Goal: Check status: Check status

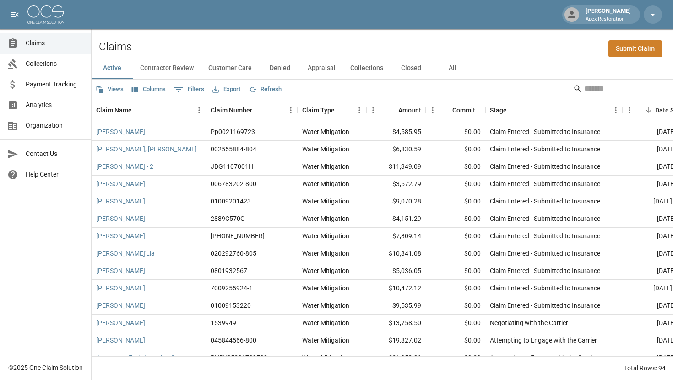
click at [170, 65] on button "Contractor Review" at bounding box center [167, 68] width 68 height 22
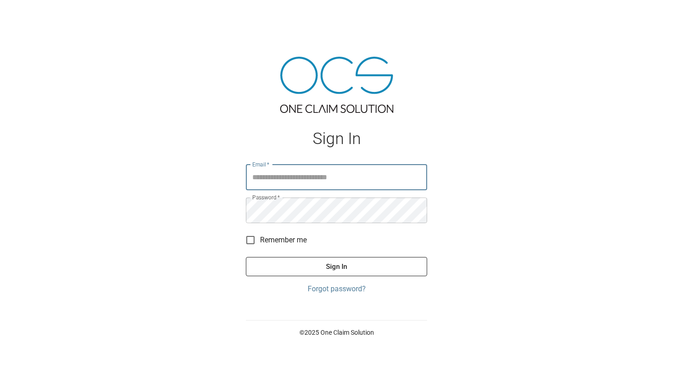
click at [265, 182] on input "Email   *" at bounding box center [336, 178] width 181 height 26
type input "**********"
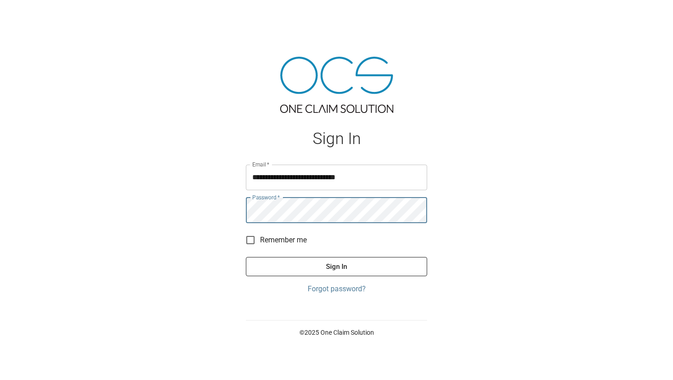
click at [246, 257] on button "Sign In" at bounding box center [336, 266] width 181 height 19
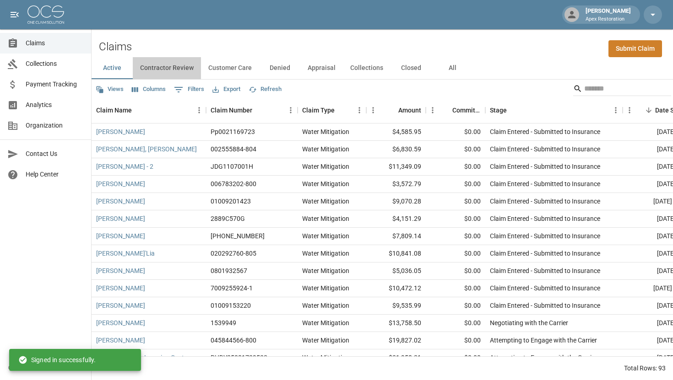
click at [171, 66] on button "Contractor Review" at bounding box center [167, 68] width 68 height 22
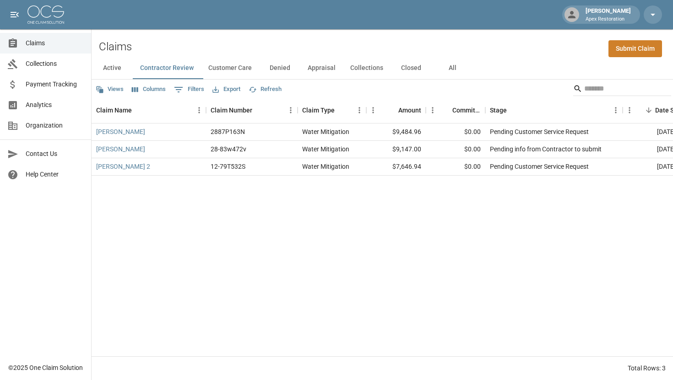
click at [239, 64] on button "Customer Care" at bounding box center [230, 68] width 58 height 22
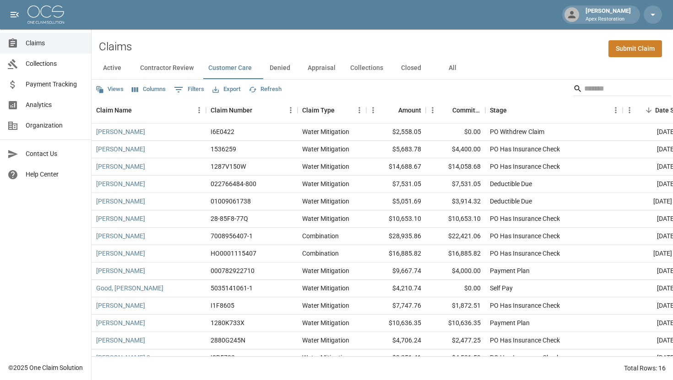
click at [169, 67] on button "Contractor Review" at bounding box center [167, 68] width 68 height 22
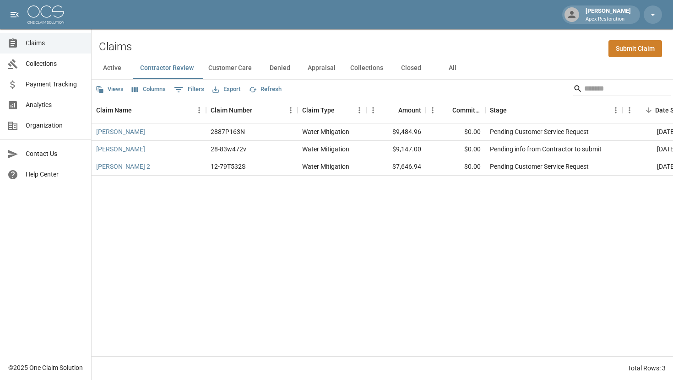
click at [236, 73] on button "Customer Care" at bounding box center [230, 68] width 58 height 22
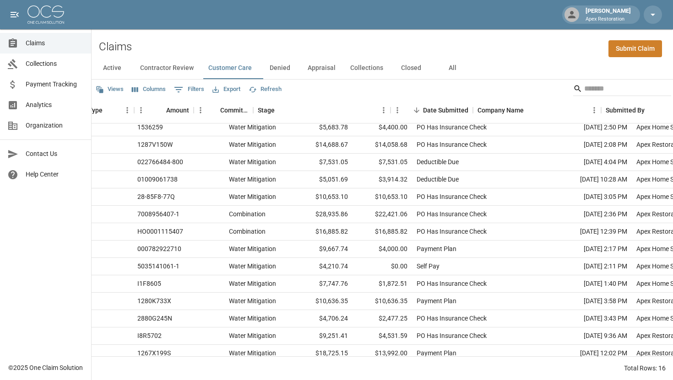
scroll to position [22, 0]
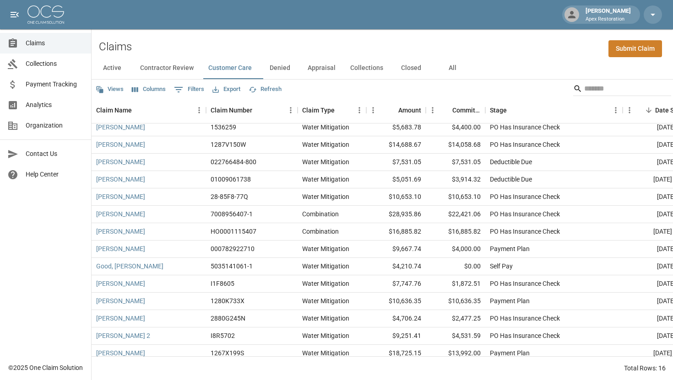
click at [157, 66] on button "Contractor Review" at bounding box center [167, 68] width 68 height 22
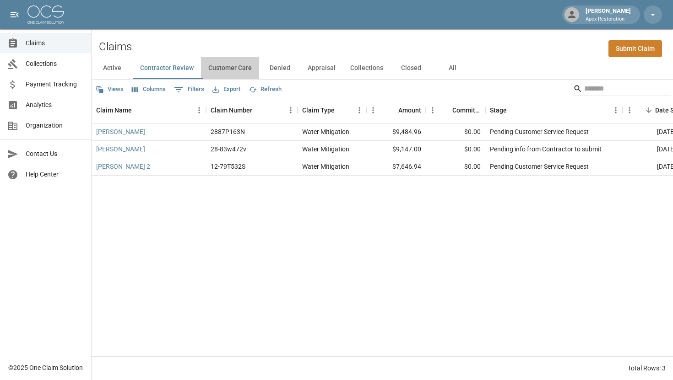
click at [239, 73] on button "Customer Care" at bounding box center [230, 68] width 58 height 22
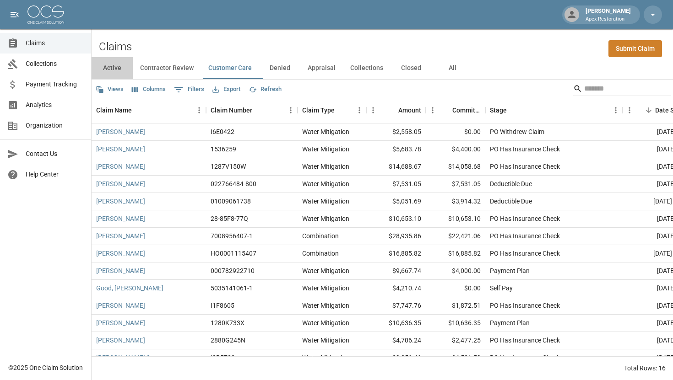
click at [116, 65] on button "Active" at bounding box center [112, 68] width 41 height 22
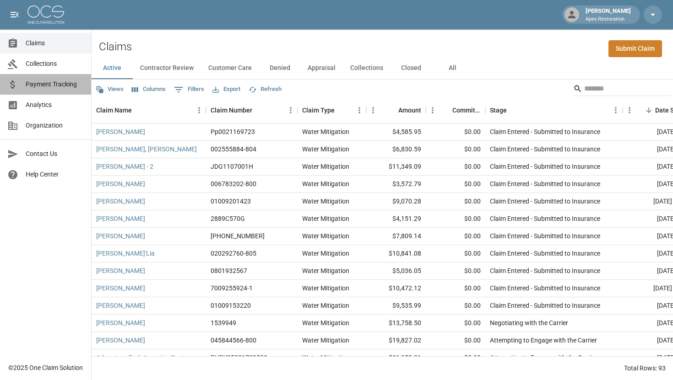
click at [48, 86] on span "Payment Tracking" at bounding box center [55, 85] width 58 height 10
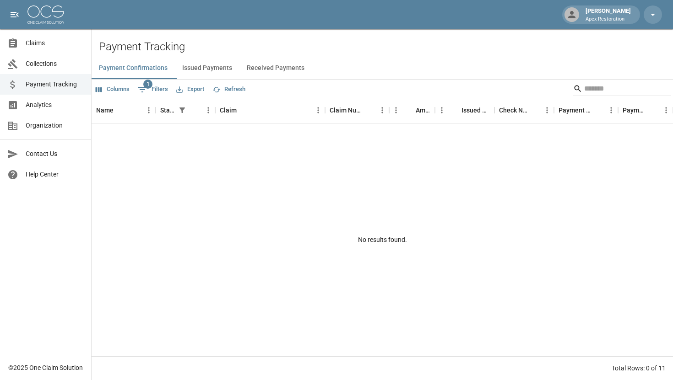
click at [220, 69] on button "Issued Payments" at bounding box center [207, 68] width 65 height 22
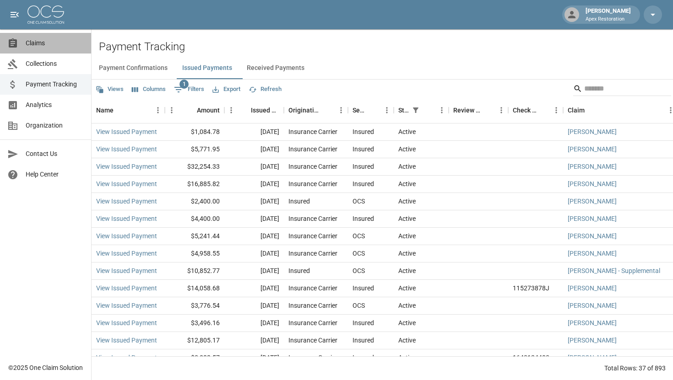
click at [34, 50] on link "Claims" at bounding box center [45, 43] width 91 height 21
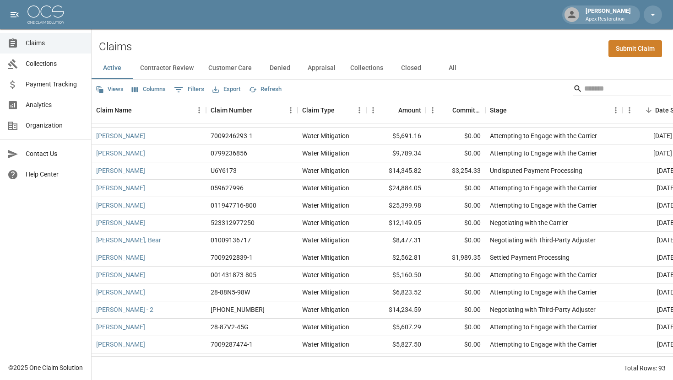
scroll to position [393, 0]
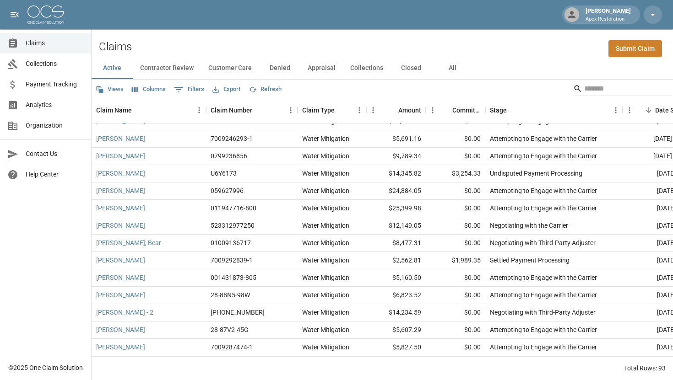
click at [55, 87] on span "Payment Tracking" at bounding box center [55, 85] width 58 height 10
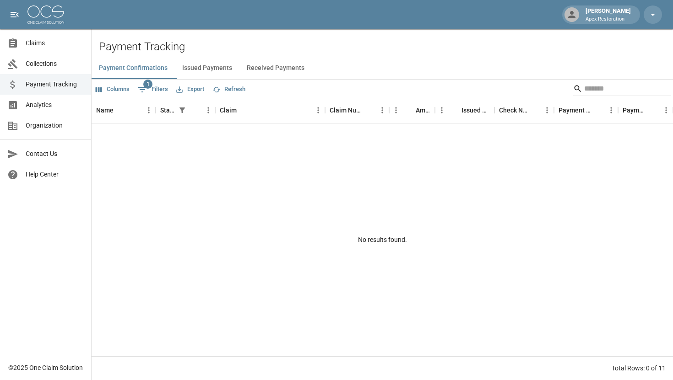
click at [211, 66] on button "Issued Payments" at bounding box center [207, 68] width 65 height 22
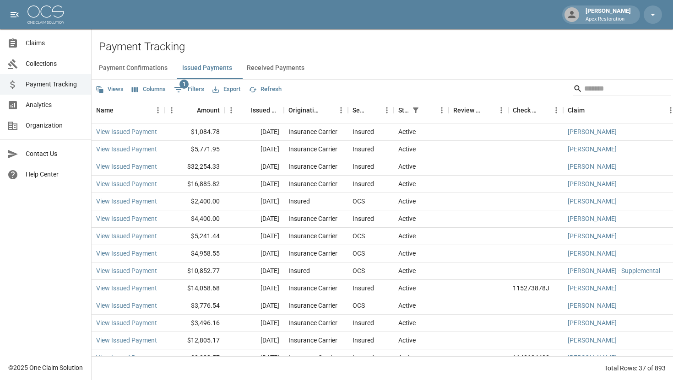
click at [36, 44] on span "Claims" at bounding box center [55, 43] width 58 height 10
